Goal: Task Accomplishment & Management: Complete application form

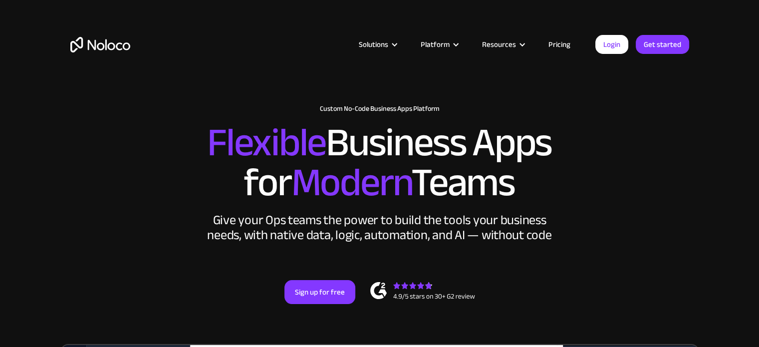
click at [559, 45] on link "Pricing" at bounding box center [559, 44] width 47 height 13
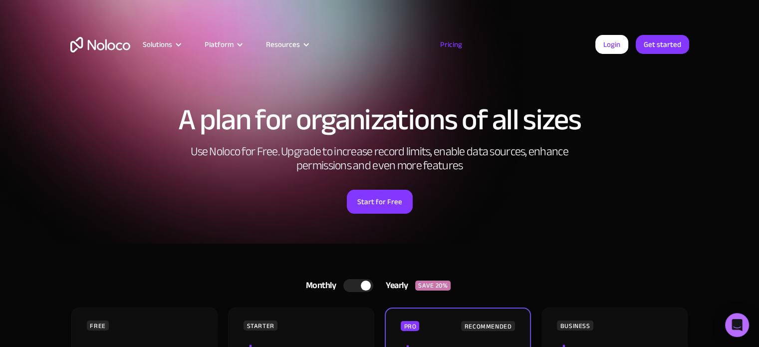
click at [559, 45] on article "Solutions Use Cases Business Types Project Management Keep track of customers, …" at bounding box center [362, 44] width 465 height 13
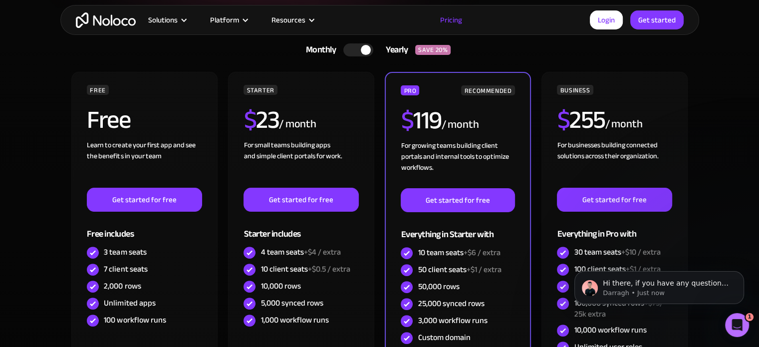
scroll to position [255, 0]
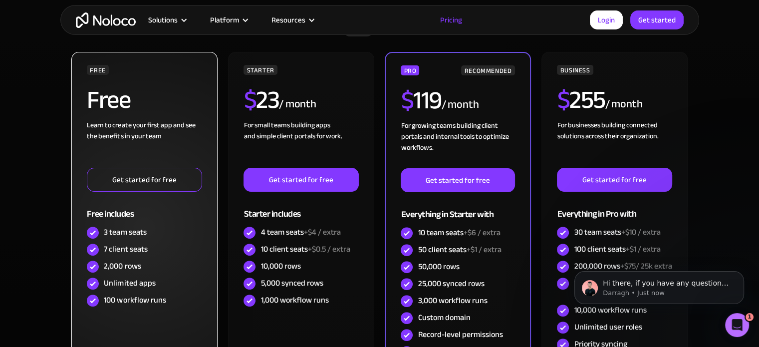
click at [149, 177] on link "Get started for free" at bounding box center [144, 180] width 115 height 24
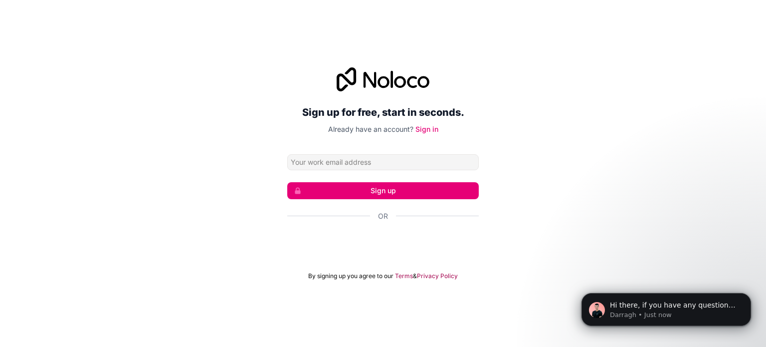
click at [149, 177] on div "Sign up for free, start in seconds. Already have an account? Sign in Sign up Or…" at bounding box center [383, 173] width 766 height 240
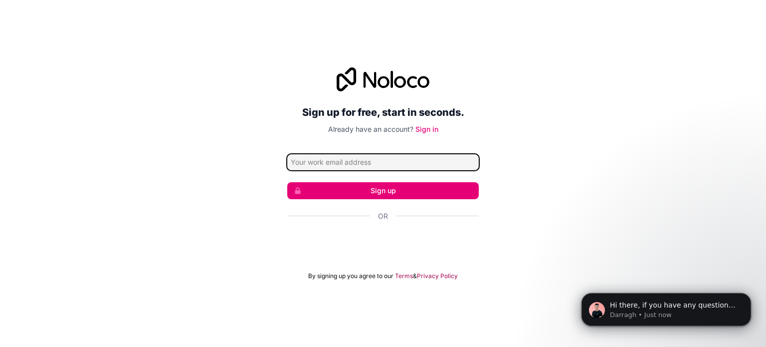
click at [339, 161] on input "Email address" at bounding box center [383, 162] width 192 height 16
type input "cris-ric@hotmail.com"
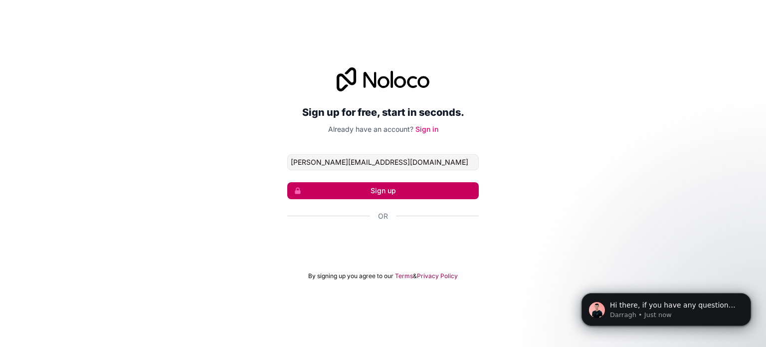
click at [358, 185] on button "Sign up" at bounding box center [383, 190] width 192 height 17
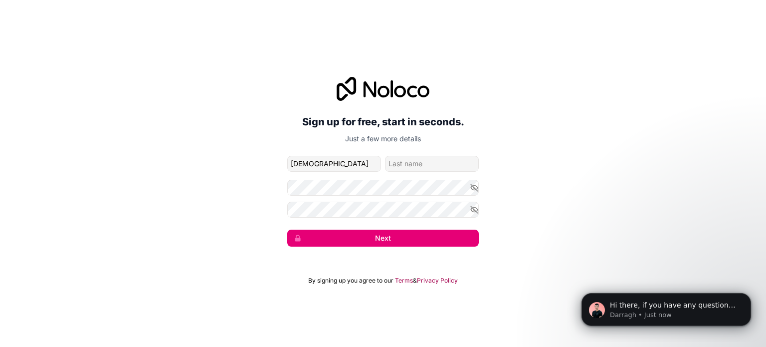
type input "Cristiane"
type input "Martins"
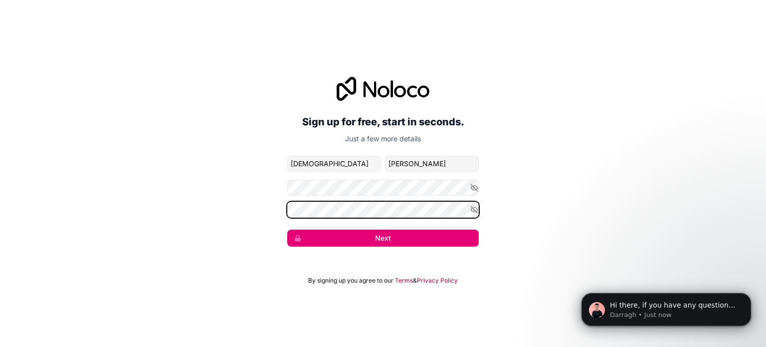
click at [287, 229] on button "Next" at bounding box center [383, 237] width 192 height 17
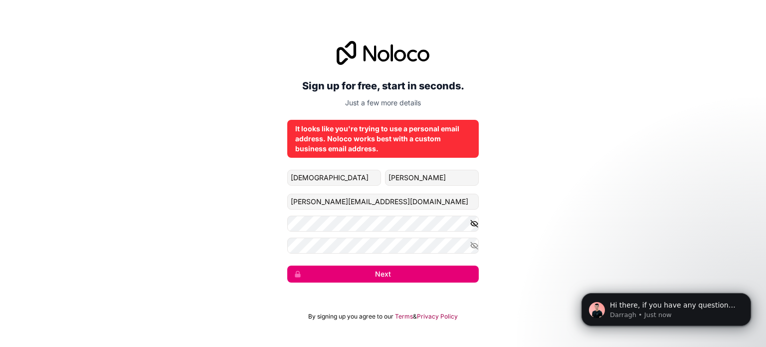
click at [477, 225] on icon "button" at bounding box center [474, 223] width 9 height 9
click at [474, 243] on icon "button" at bounding box center [474, 245] width 7 height 4
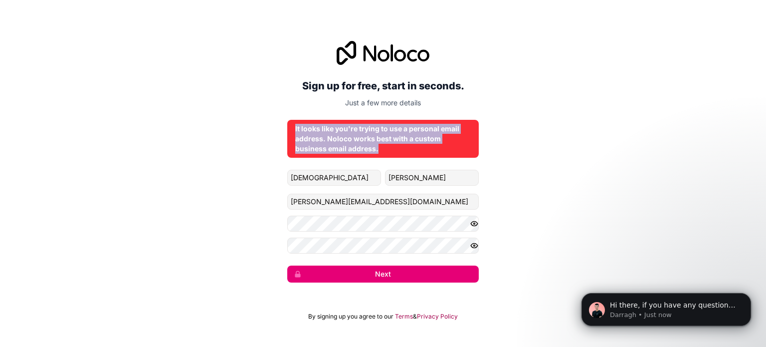
drag, startPoint x: 379, startPoint y: 149, endPoint x: 282, endPoint y: 124, distance: 99.9
click at [282, 124] on div "Sign up for free, start in seconds. Just a few more details It looks like you'r…" at bounding box center [383, 161] width 766 height 269
click at [528, 151] on div "Sign up for free, start in seconds. Just a few more details It looks like you'r…" at bounding box center [383, 161] width 766 height 269
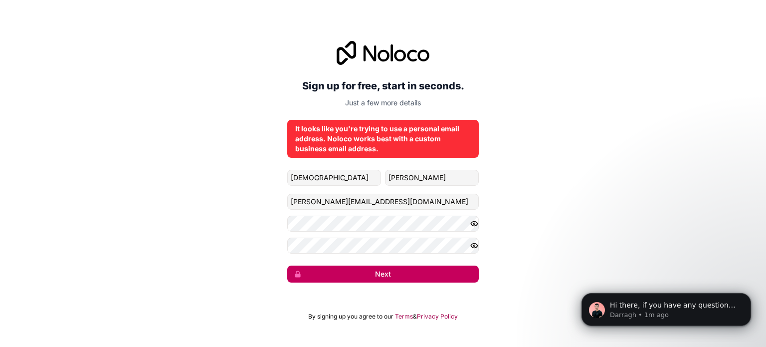
click at [378, 274] on button "Next" at bounding box center [383, 273] width 192 height 17
